Goal: Information Seeking & Learning: Learn about a topic

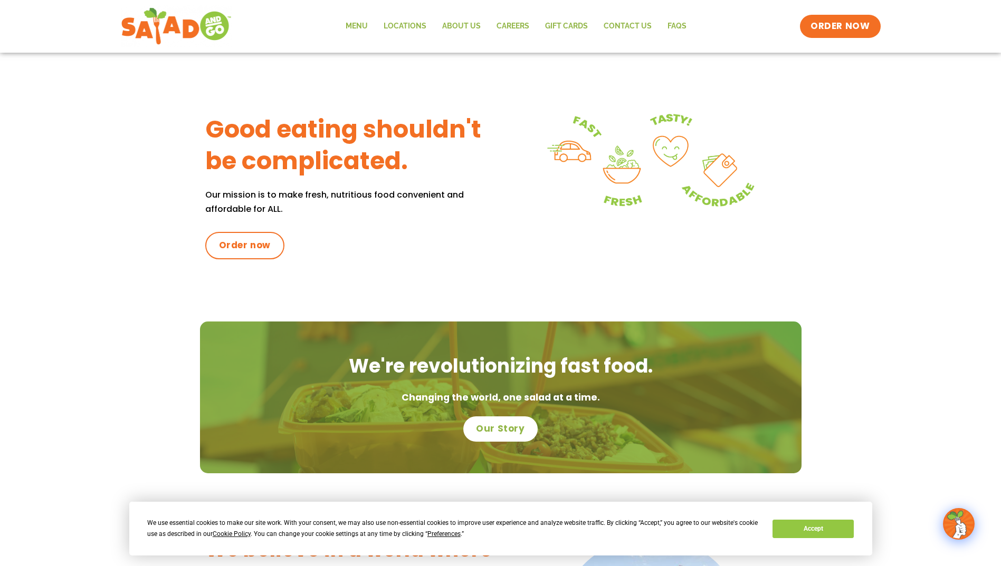
scroll to position [306, 0]
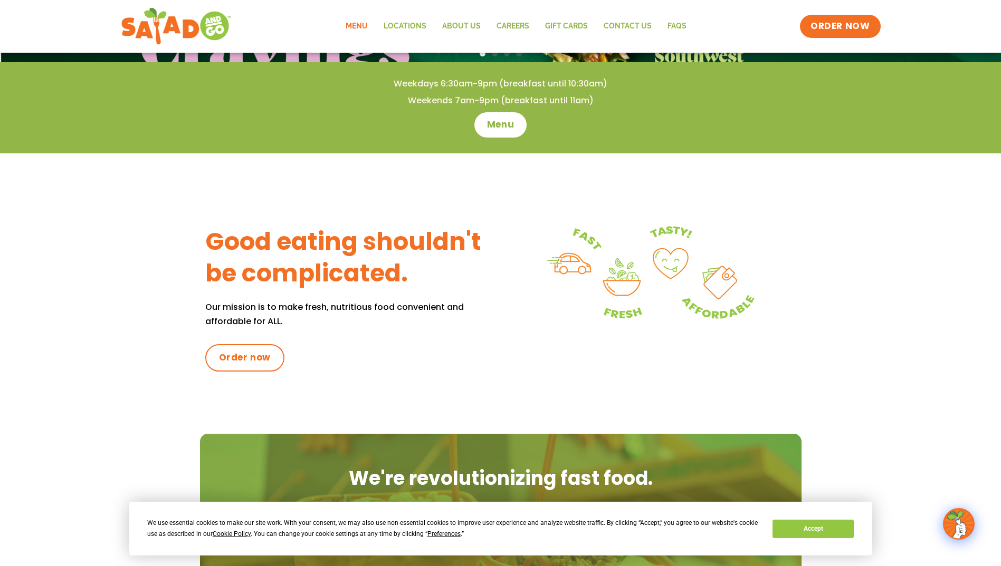
click at [357, 32] on link "Menu" at bounding box center [357, 26] width 38 height 24
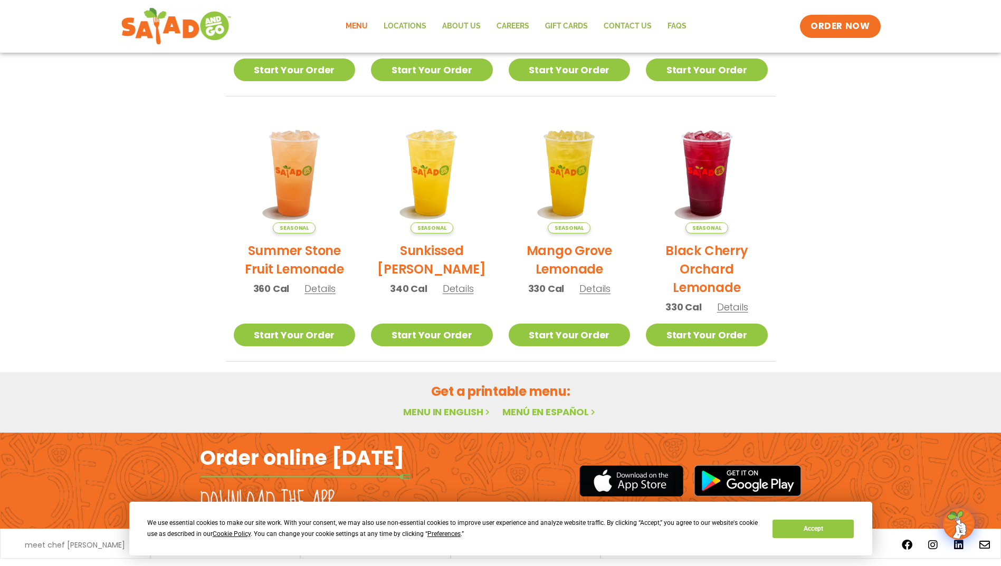
scroll to position [479, 0]
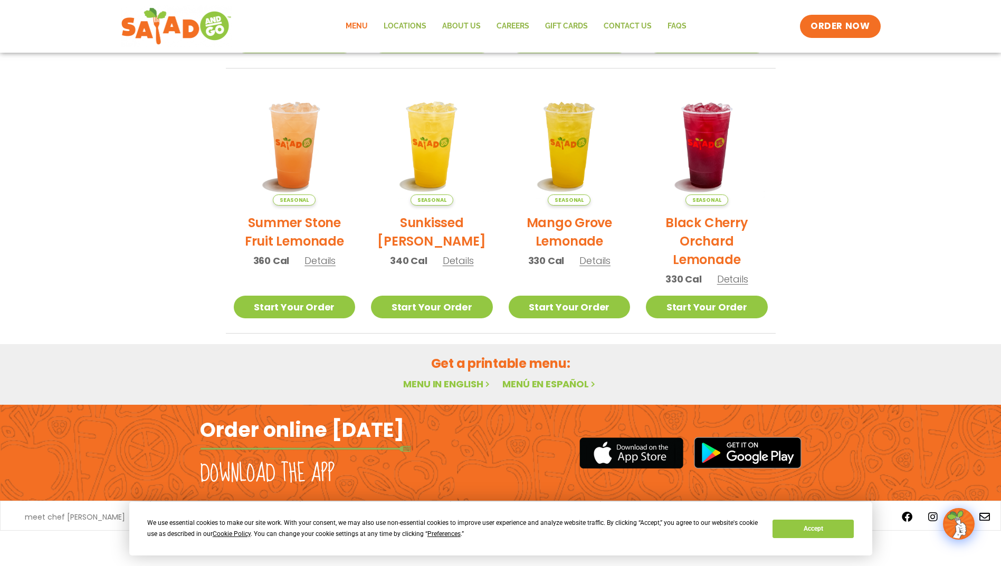
click at [442, 383] on link "Menu in English" at bounding box center [447, 384] width 89 height 13
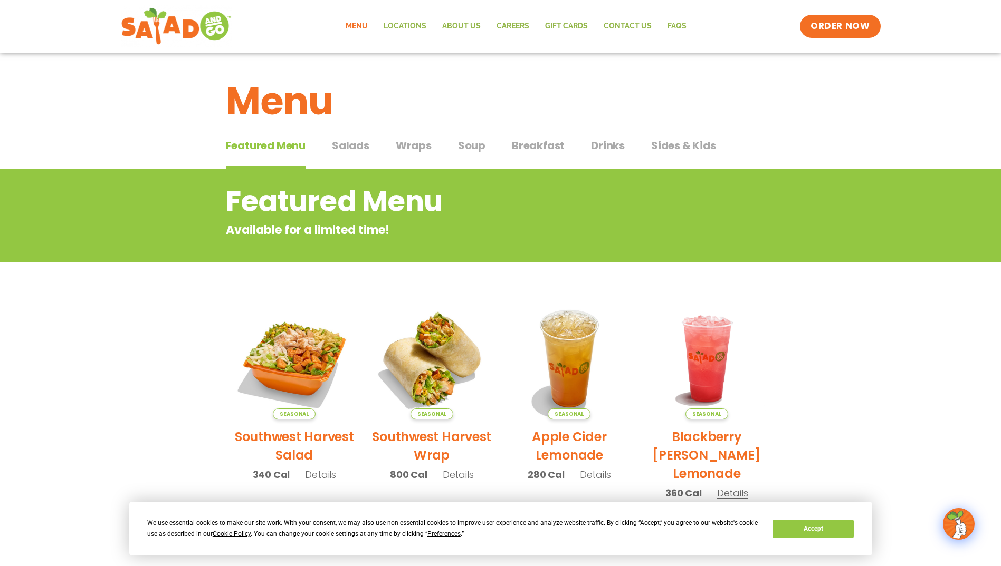
click at [343, 139] on span "Salads" at bounding box center [350, 146] width 37 height 16
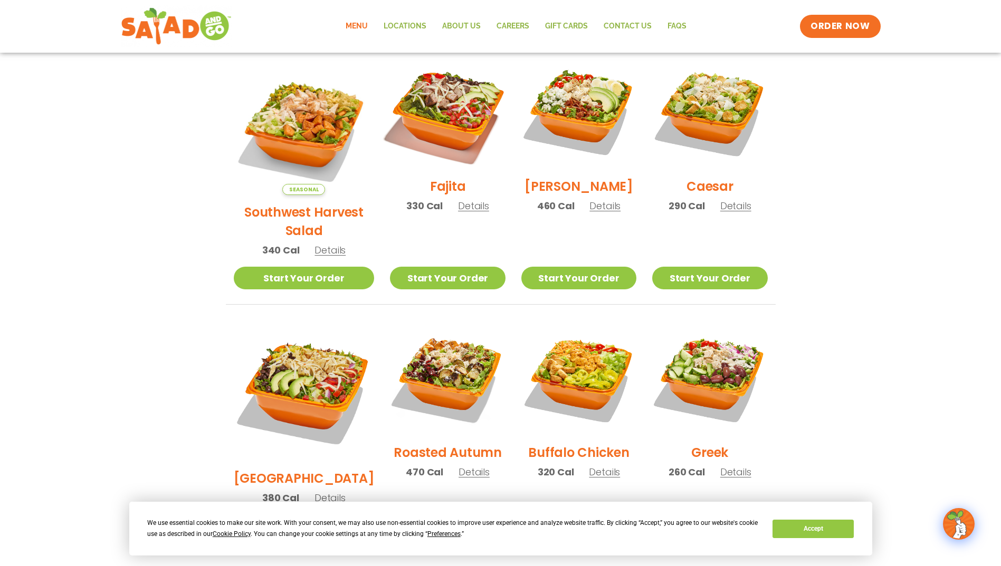
scroll to position [264, 0]
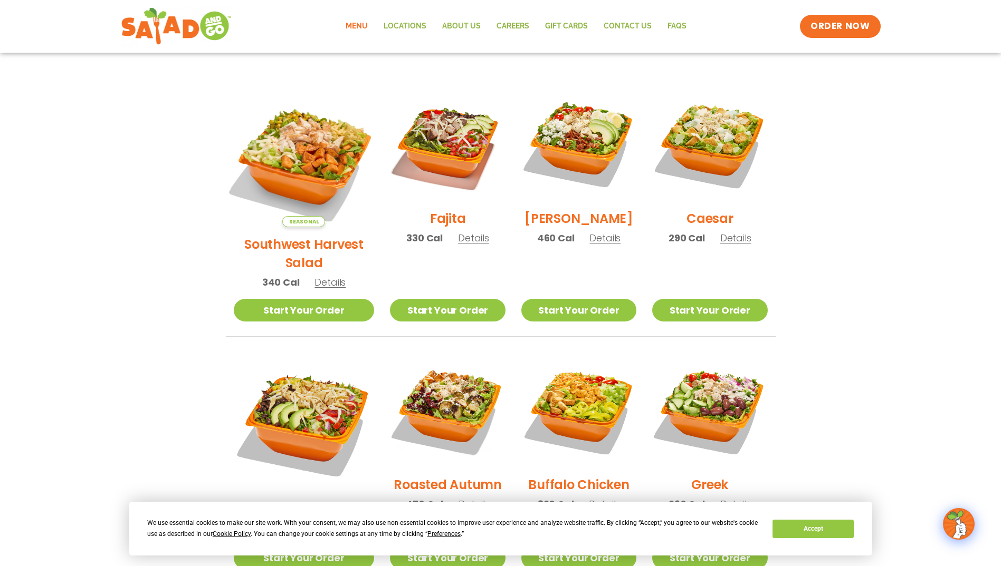
click at [285, 149] on img at bounding box center [303, 156] width 165 height 165
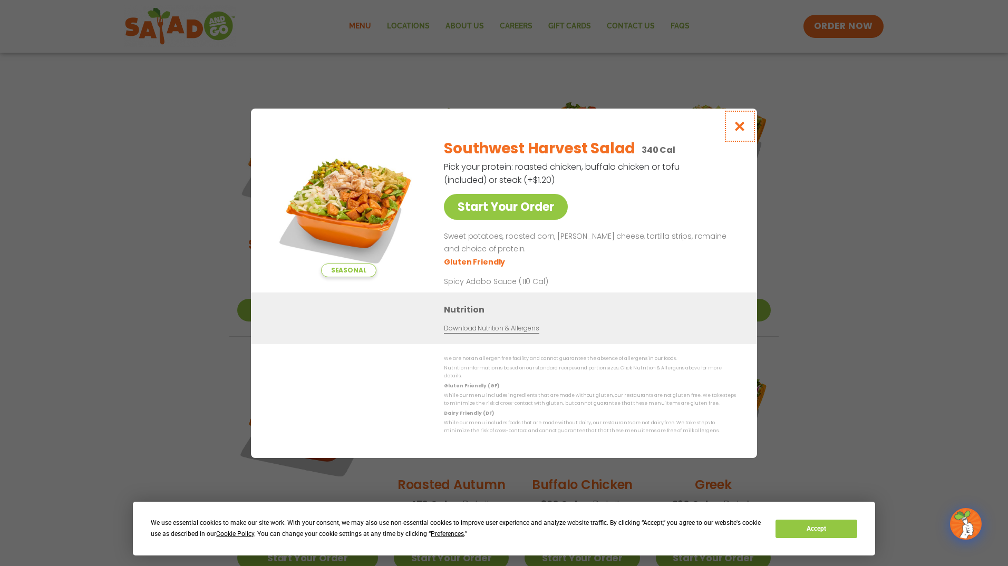
click at [736, 130] on icon "Close modal" at bounding box center [740, 126] width 13 height 11
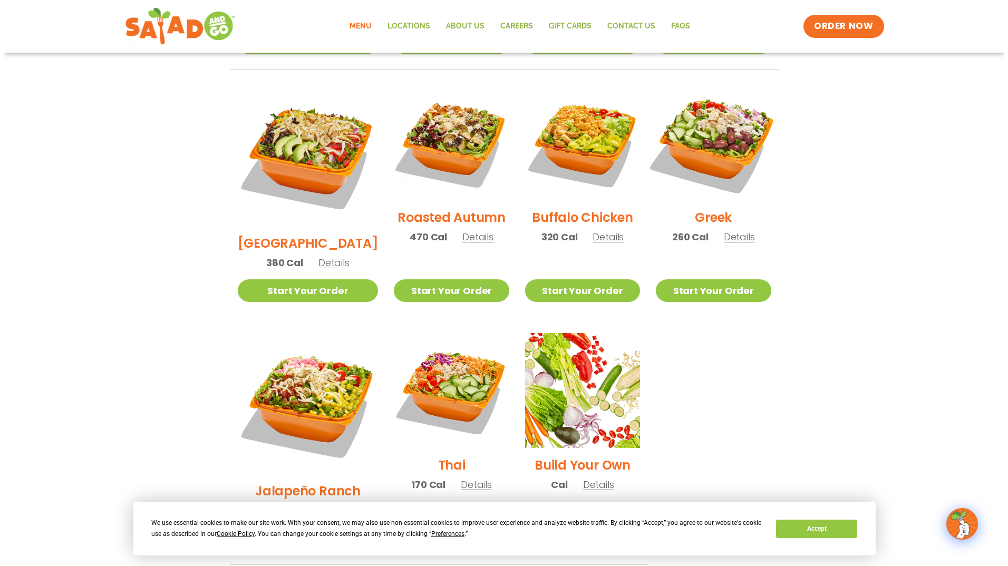
scroll to position [475, 0]
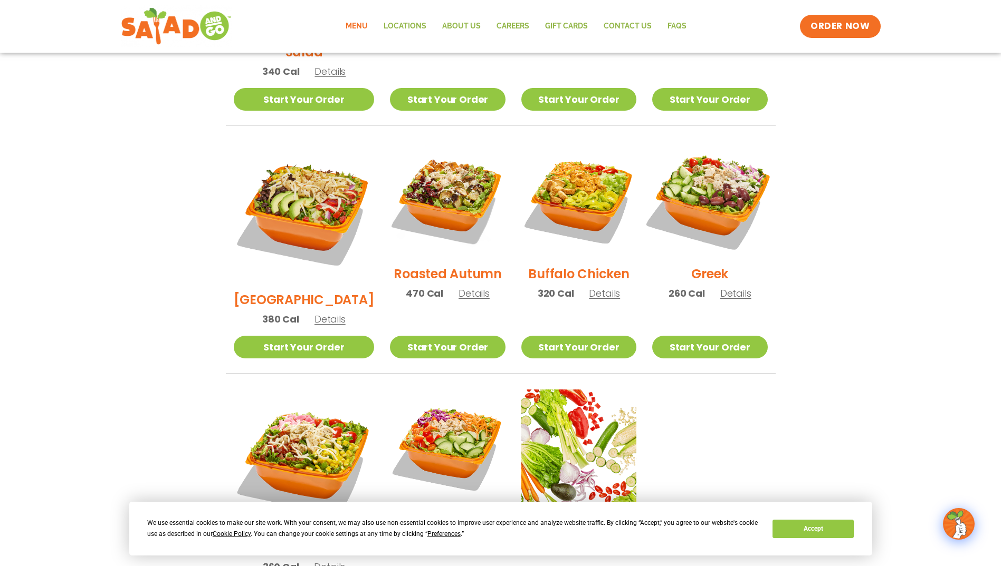
click at [717, 169] on img at bounding box center [709, 199] width 135 height 135
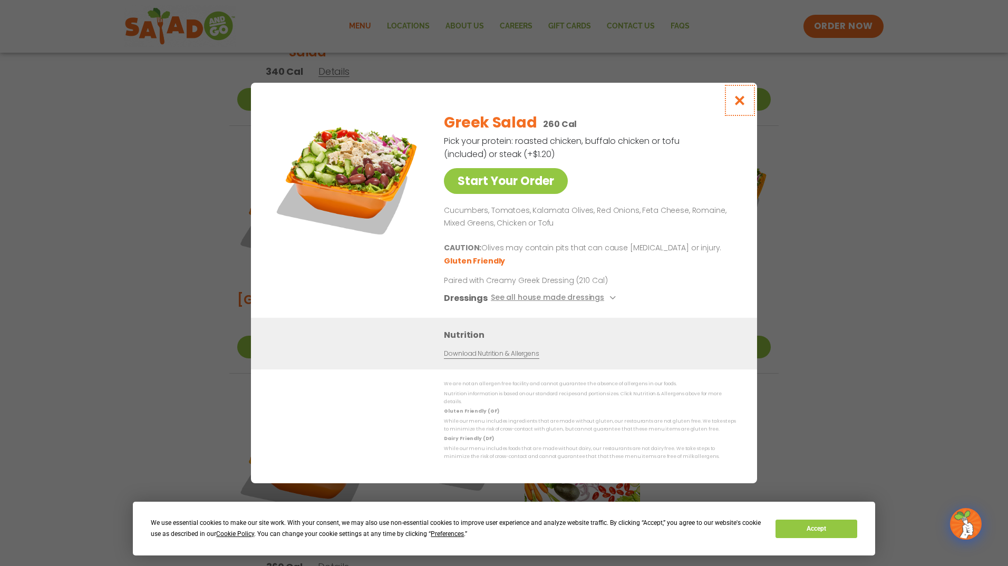
click at [742, 111] on button "Close modal" at bounding box center [740, 100] width 34 height 35
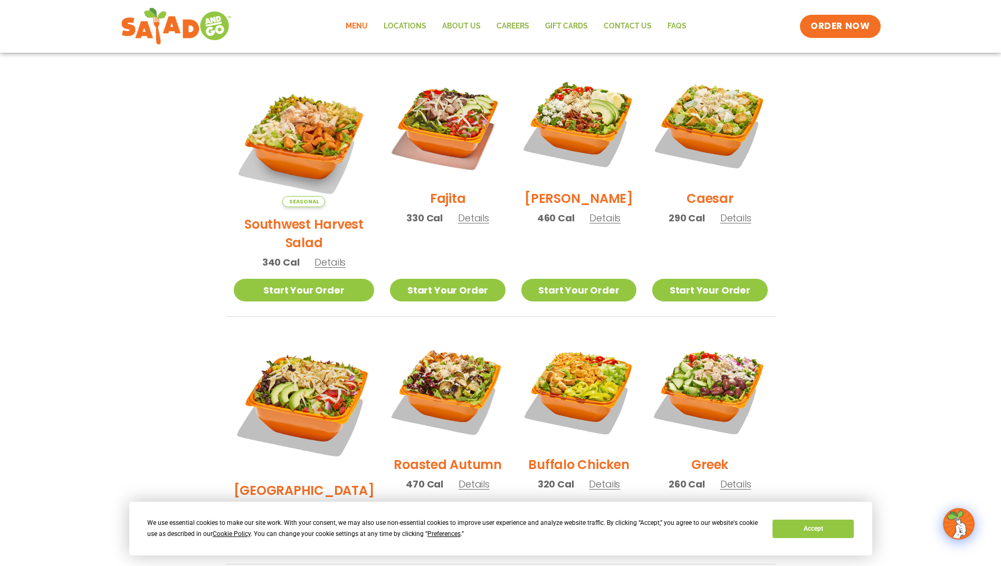
scroll to position [230, 0]
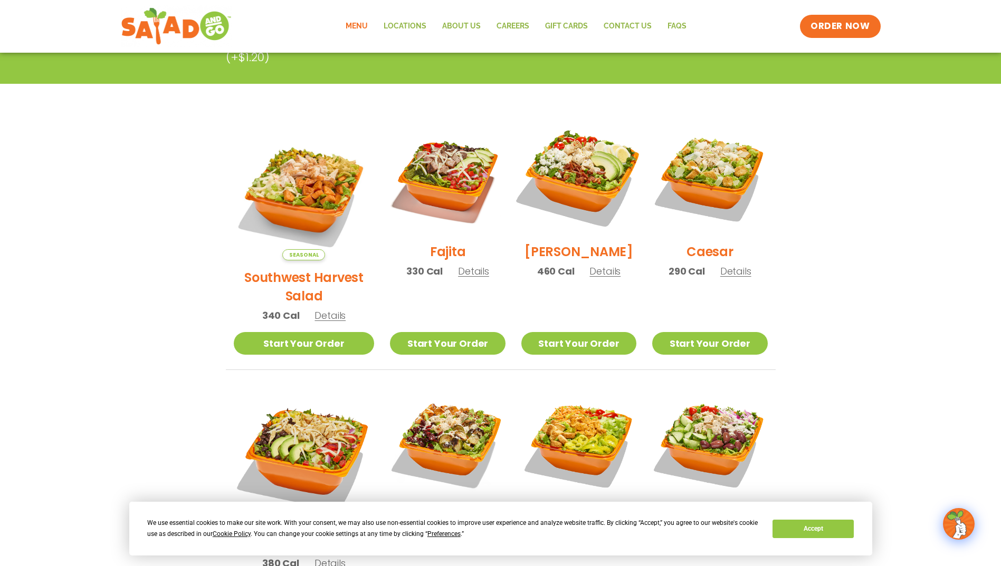
click at [600, 180] on img at bounding box center [578, 177] width 135 height 135
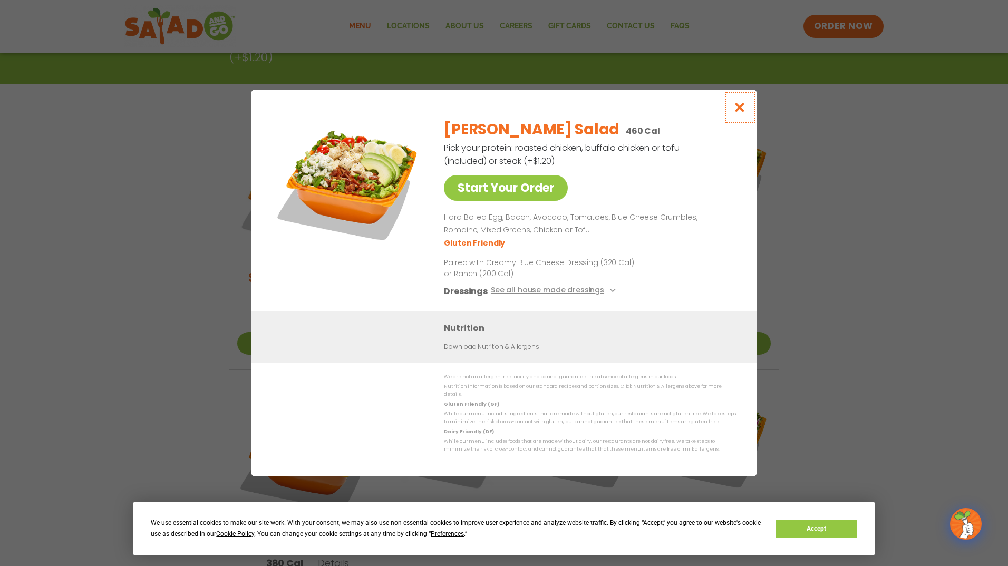
click at [738, 110] on icon "Close modal" at bounding box center [740, 107] width 13 height 11
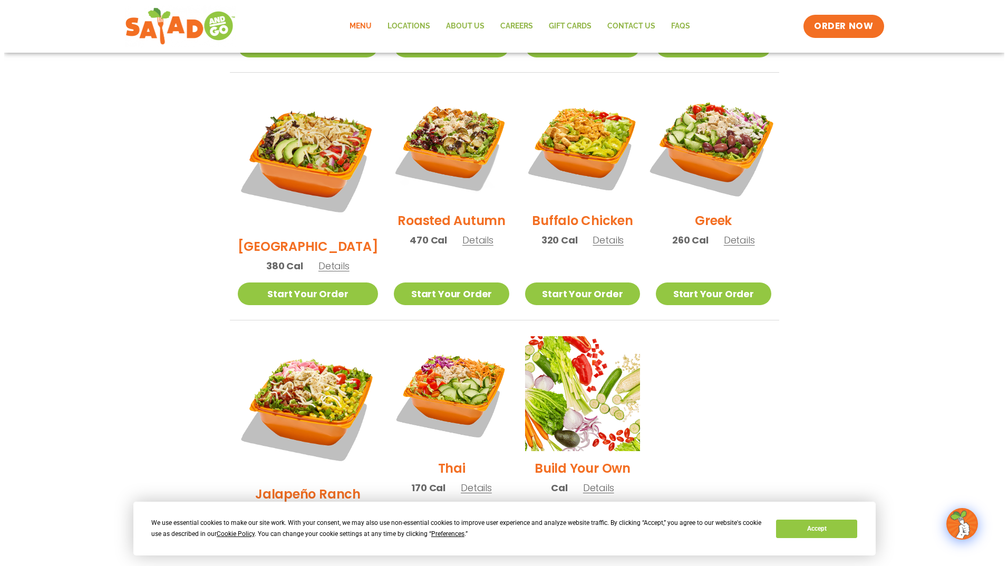
scroll to position [547, 0]
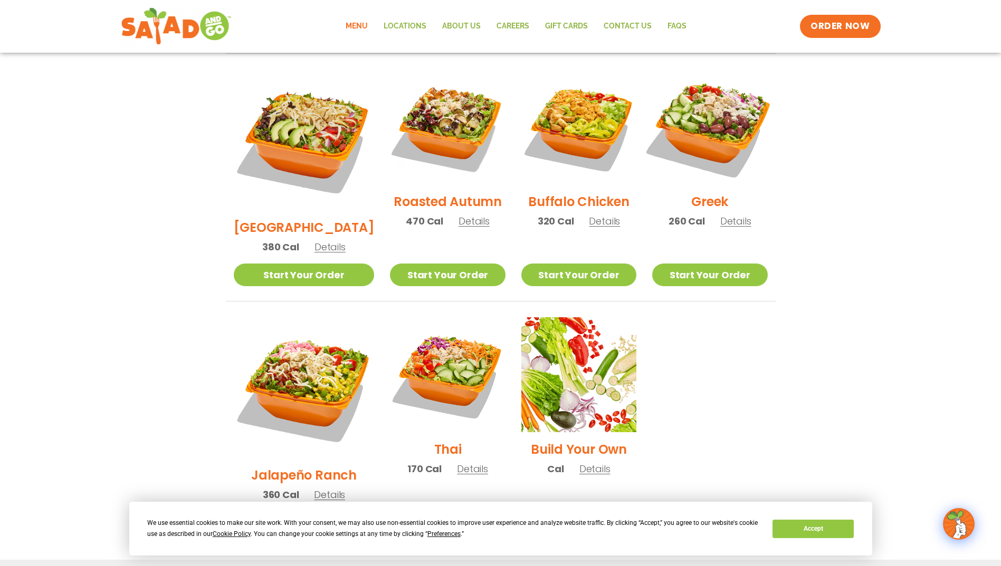
click at [716, 118] on img at bounding box center [709, 127] width 135 height 135
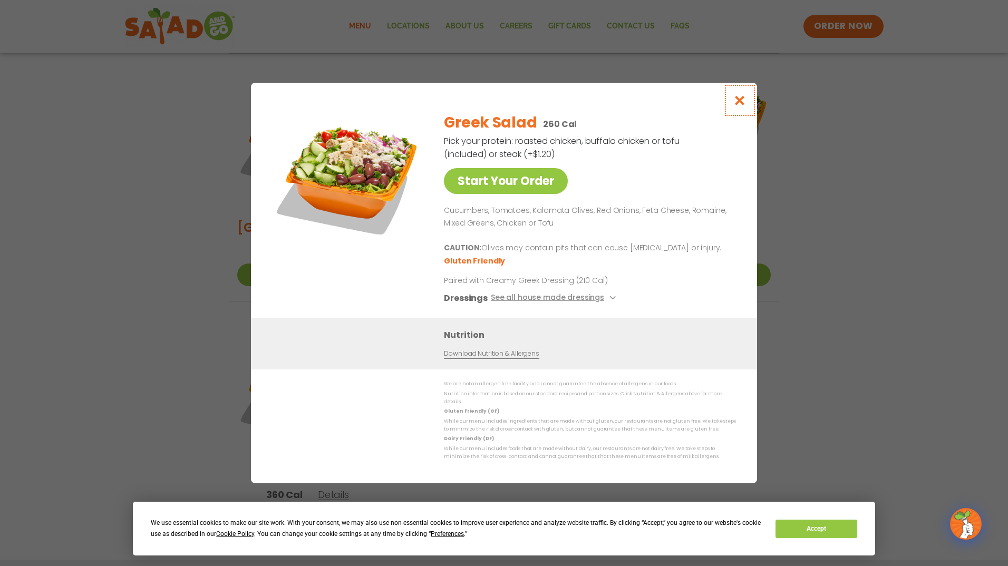
click at [745, 103] on icon "Close modal" at bounding box center [740, 100] width 13 height 11
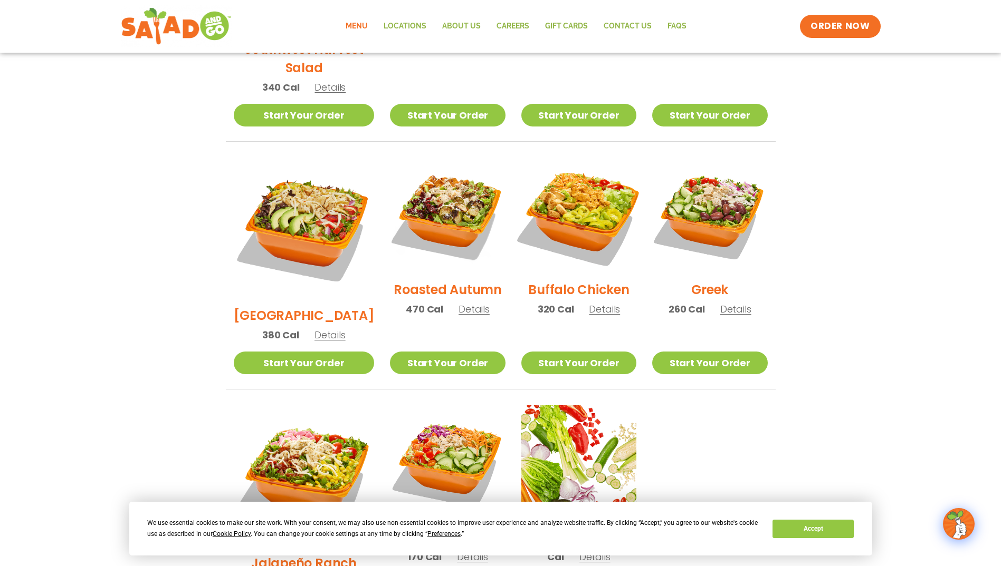
scroll to position [525, 0]
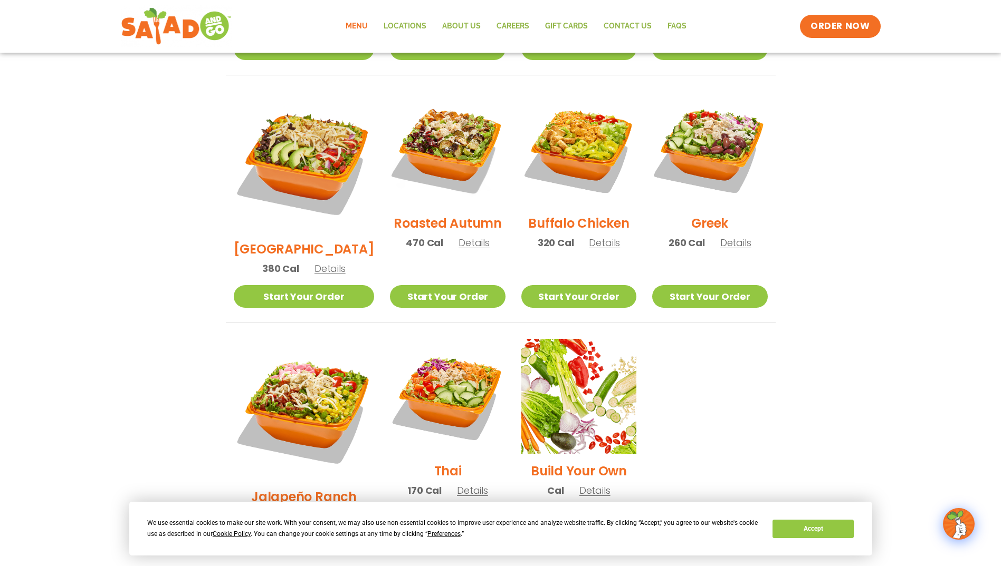
drag, startPoint x: 285, startPoint y: 227, endPoint x: 265, endPoint y: 220, distance: 21.7
